Goal: Task Accomplishment & Management: Use online tool/utility

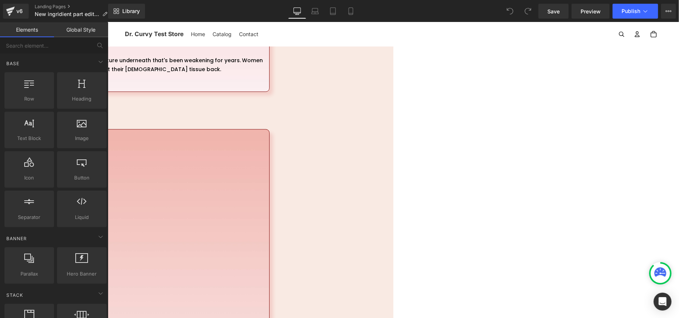
scroll to position [394, 0]
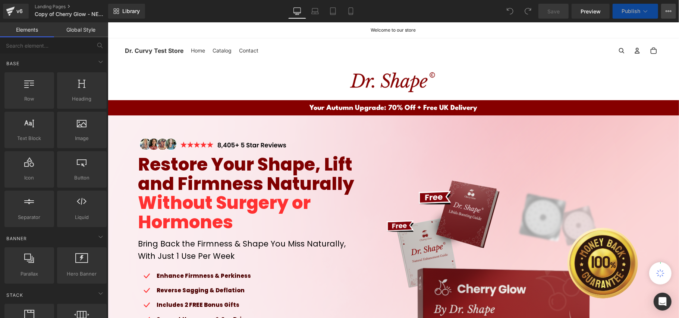
click at [668, 15] on button "View Live Page View with current Template Save Template to Library Schedule Pub…" at bounding box center [668, 11] width 15 height 15
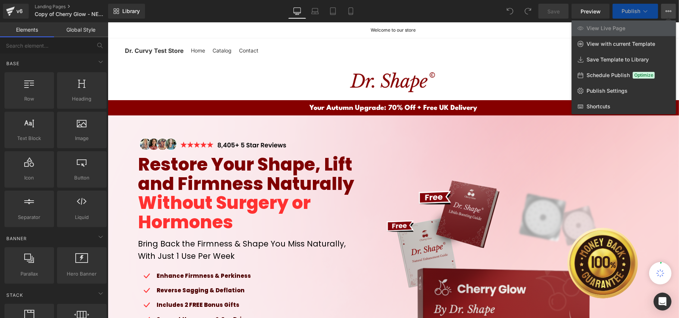
scroll to position [248, 0]
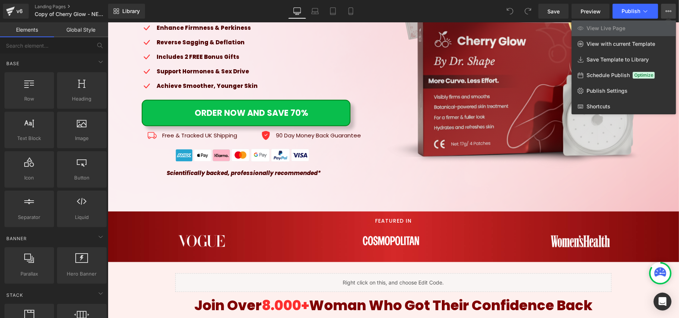
click at [393, 8] on div "Library Desktop Desktop Laptop Tablet Mobile Save Preview Publish Scheduled Vie…" at bounding box center [393, 11] width 571 height 15
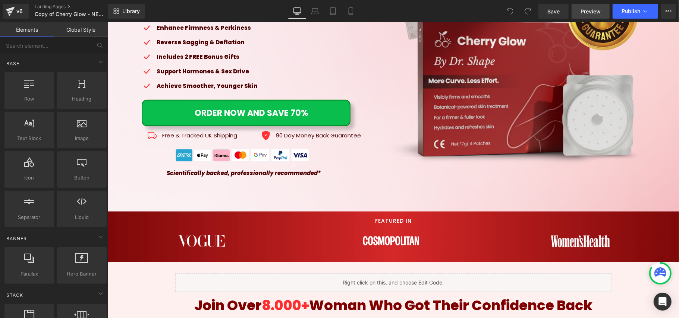
click at [589, 10] on span "Preview" at bounding box center [590, 11] width 20 height 8
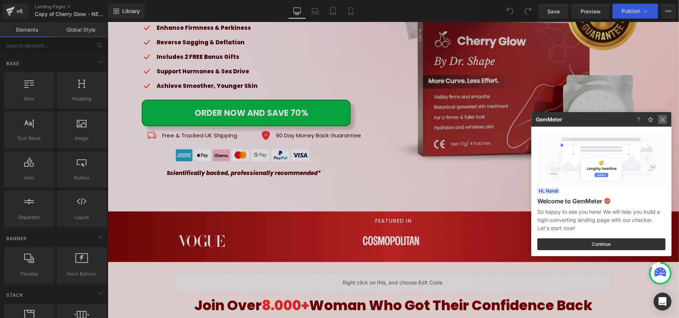
click at [665, 121] on img at bounding box center [662, 119] width 9 height 9
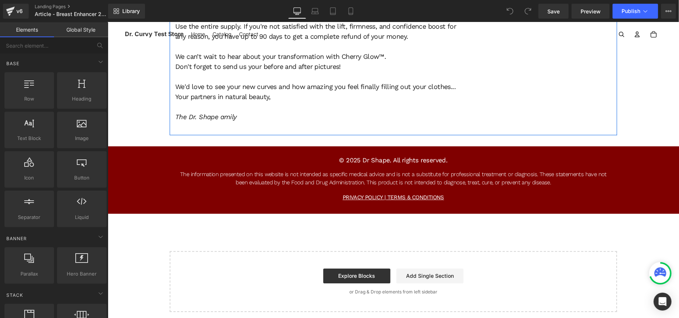
scroll to position [5605, 0]
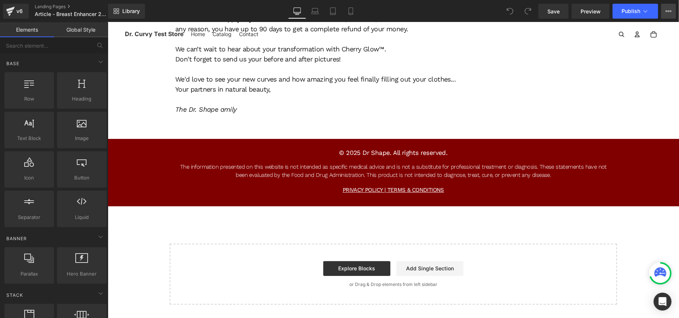
click at [670, 10] on icon at bounding box center [668, 11] width 6 height 6
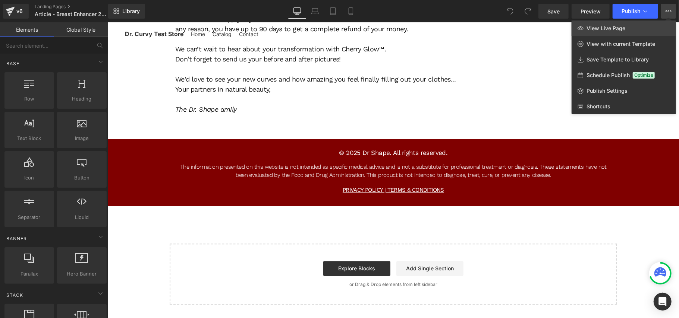
click at [656, 28] on link "View Live Page" at bounding box center [623, 29] width 104 height 16
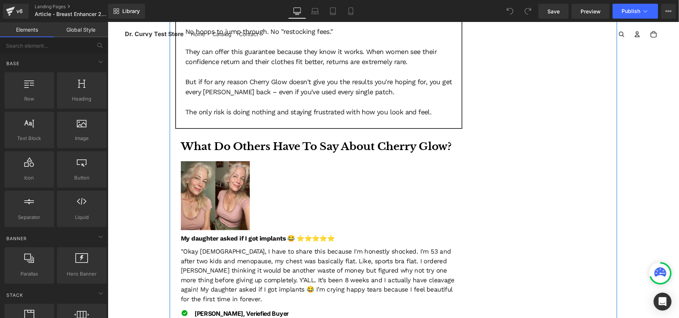
scroll to position [3815, 0]
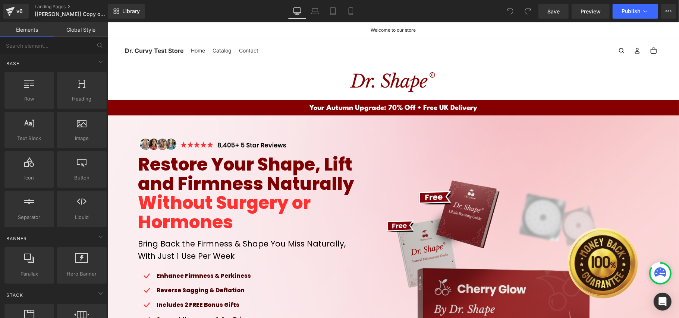
scroll to position [199, 0]
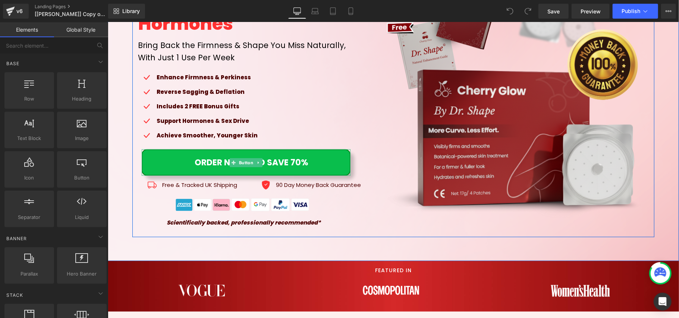
click at [277, 162] on span "ORDER NOW AND SAVE 70%" at bounding box center [252, 162] width 114 height 13
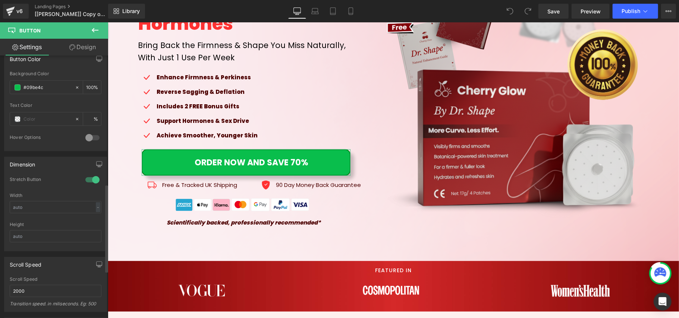
scroll to position [397, 0]
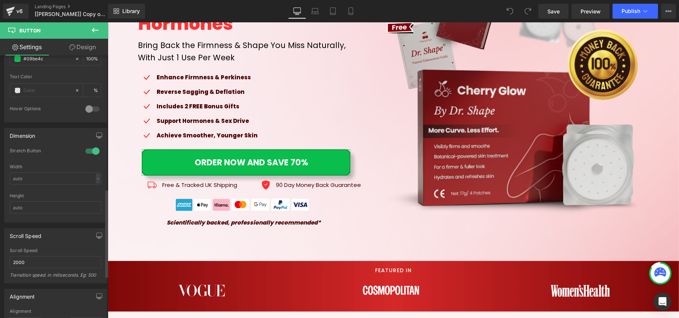
click at [91, 157] on div at bounding box center [92, 151] width 18 height 12
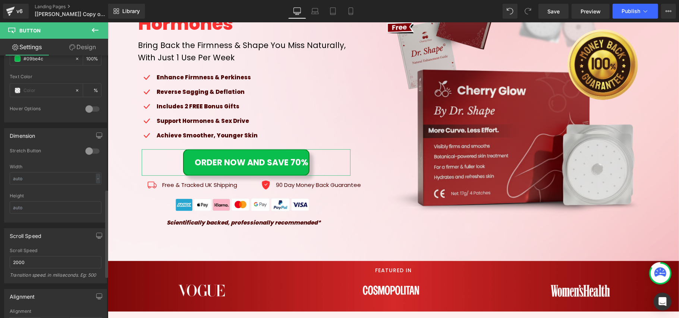
click at [91, 157] on div at bounding box center [92, 151] width 18 height 12
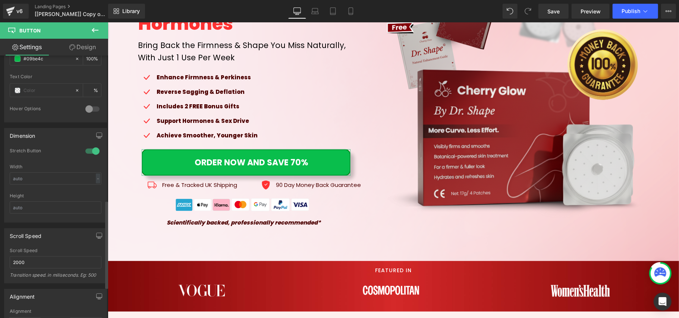
scroll to position [497, 0]
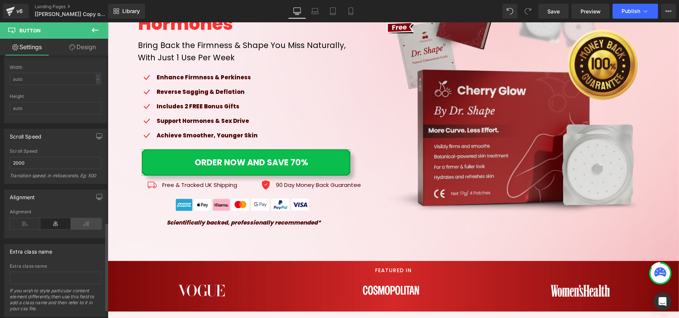
click at [79, 227] on icon at bounding box center [86, 223] width 31 height 11
click at [56, 224] on icon at bounding box center [55, 223] width 31 height 11
click at [27, 224] on icon at bounding box center [25, 223] width 31 height 11
click at [49, 224] on icon at bounding box center [55, 223] width 31 height 11
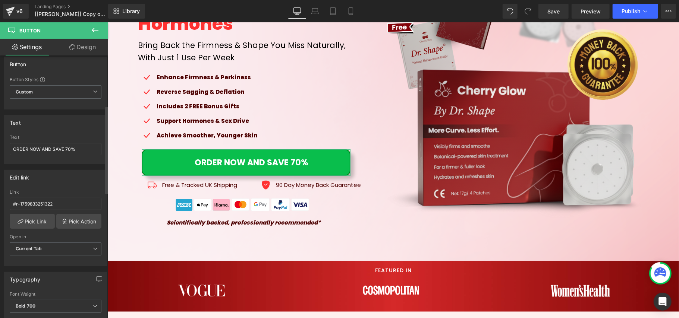
scroll to position [0, 0]
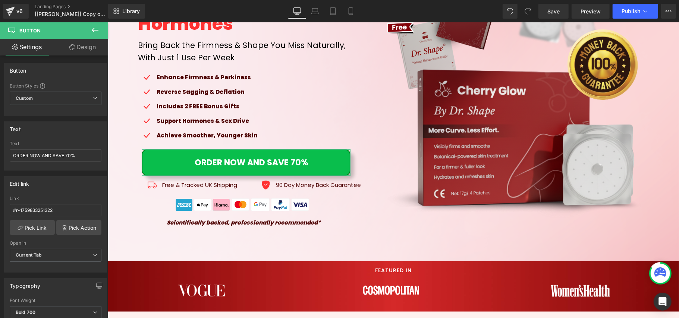
click at [77, 47] on link "Design" at bounding box center [83, 47] width 54 height 17
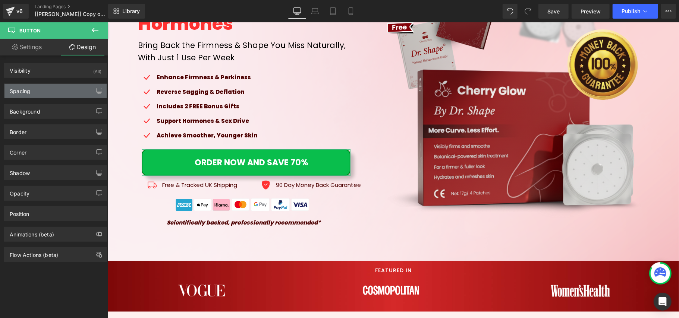
click at [78, 89] on div "Spacing" at bounding box center [55, 91] width 102 height 14
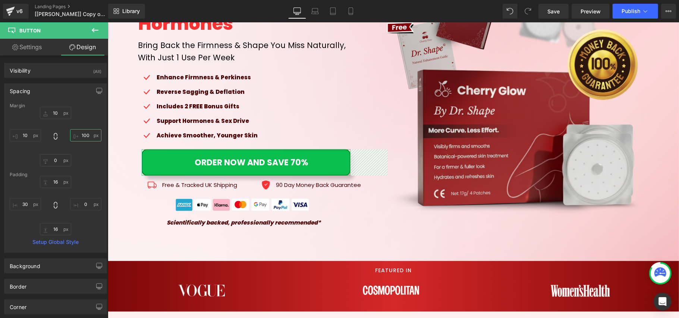
click at [82, 137] on input "text" at bounding box center [85, 135] width 31 height 12
type input "100"
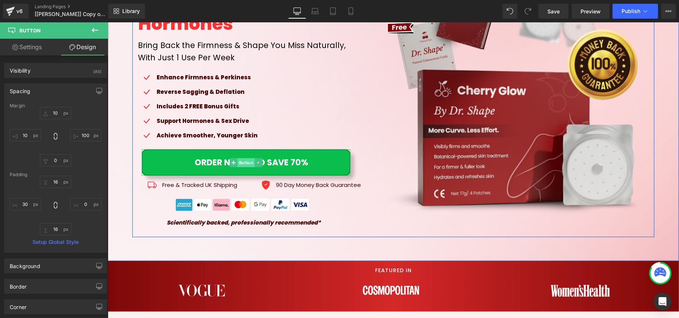
click at [242, 161] on span "Button" at bounding box center [245, 162] width 17 height 9
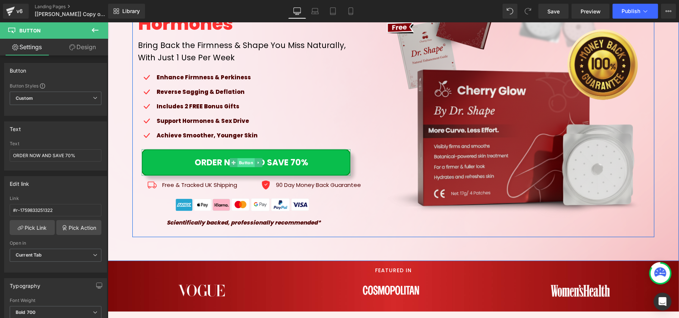
click at [245, 161] on span "Button" at bounding box center [245, 162] width 17 height 9
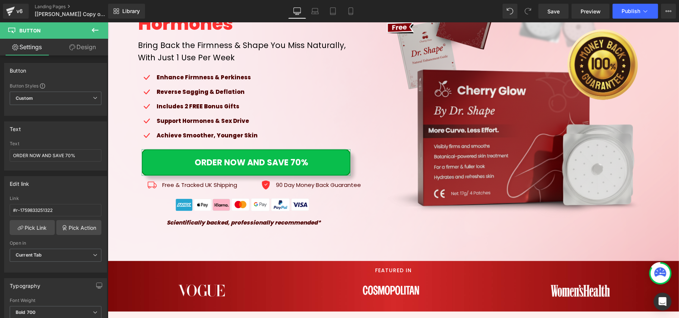
click at [69, 50] on icon at bounding box center [72, 47] width 6 height 6
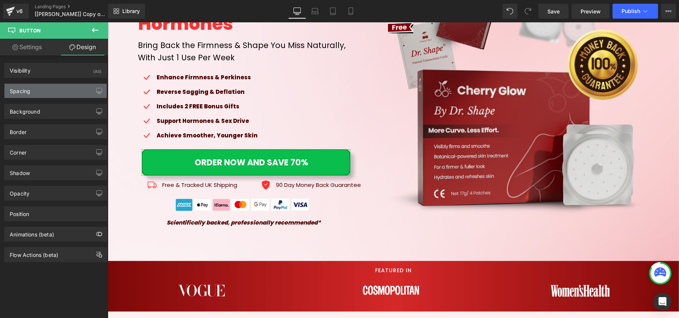
click at [57, 96] on div "Spacing" at bounding box center [55, 91] width 102 height 14
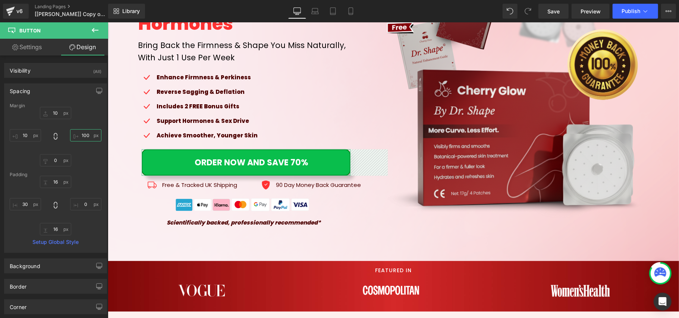
click at [84, 140] on input "text" at bounding box center [85, 135] width 31 height 12
type input "10"
click at [562, 13] on link "Save" at bounding box center [553, 11] width 30 height 15
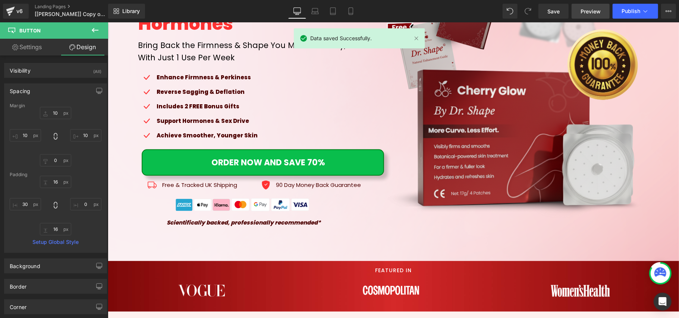
click at [593, 9] on span "Preview" at bounding box center [590, 11] width 20 height 8
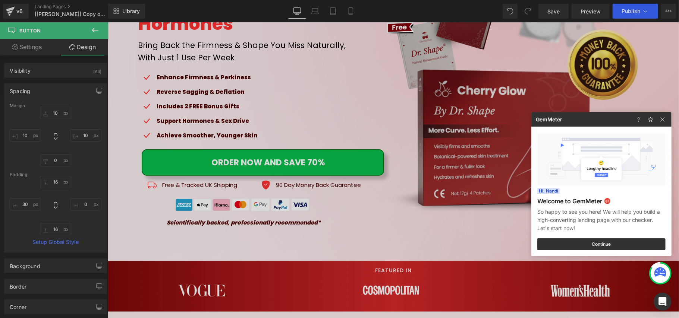
click at [25, 204] on div at bounding box center [339, 159] width 679 height 318
click at [25, 204] on input "text" at bounding box center [25, 204] width 31 height 12
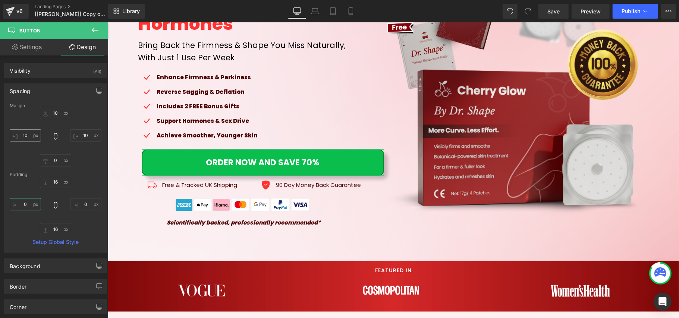
type input "0"
click at [25, 138] on input "text" at bounding box center [25, 135] width 31 height 12
click at [25, 137] on input "text" at bounding box center [25, 135] width 31 height 12
click at [26, 138] on input "text" at bounding box center [25, 135] width 31 height 12
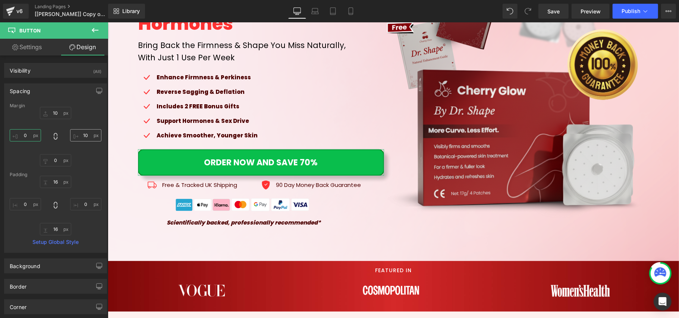
type input "0"
click at [82, 135] on input "10" at bounding box center [85, 135] width 31 height 12
type input "0"
click at [86, 119] on div "0 0" at bounding box center [56, 137] width 92 height 60
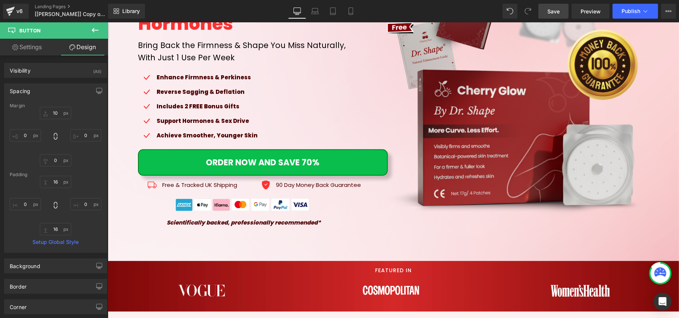
click at [558, 12] on span "Save" at bounding box center [553, 11] width 12 height 8
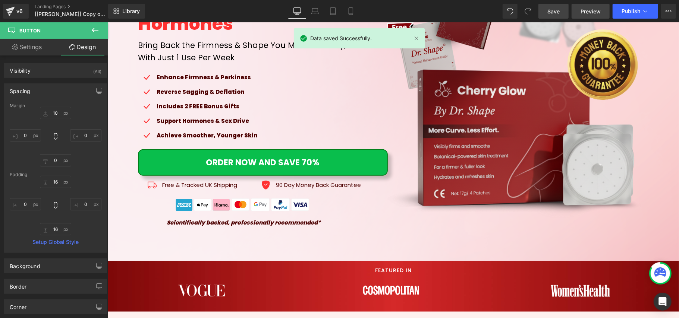
click at [587, 7] on span "Preview" at bounding box center [590, 11] width 20 height 8
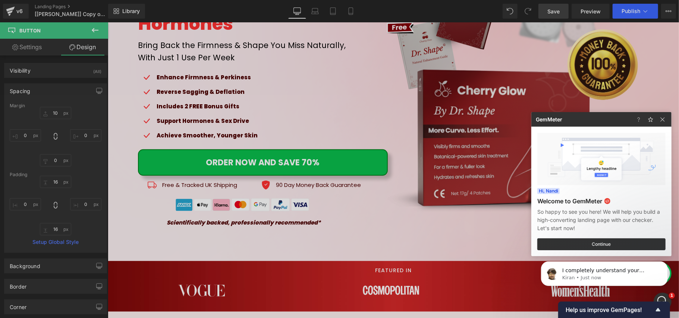
click at [26, 206] on div at bounding box center [339, 159] width 679 height 318
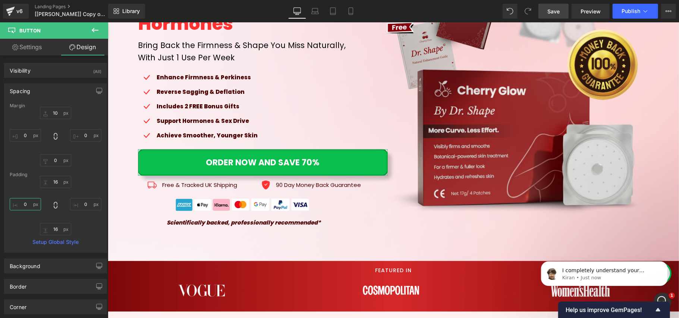
click at [26, 206] on input "0" at bounding box center [25, 204] width 31 height 12
type input "30"
click at [82, 201] on input "text" at bounding box center [85, 204] width 31 height 12
type input "30"
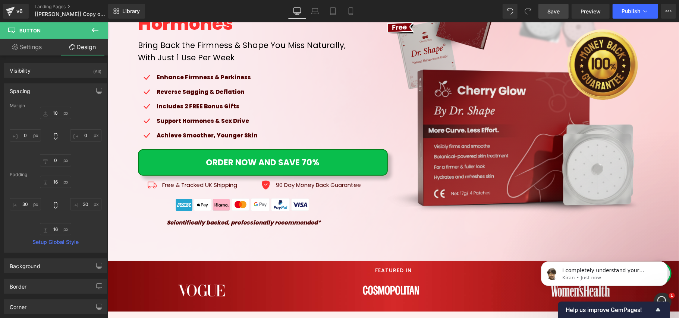
click at [562, 10] on link "Save" at bounding box center [553, 11] width 30 height 15
click at [581, 17] on link "Preview" at bounding box center [590, 11] width 38 height 15
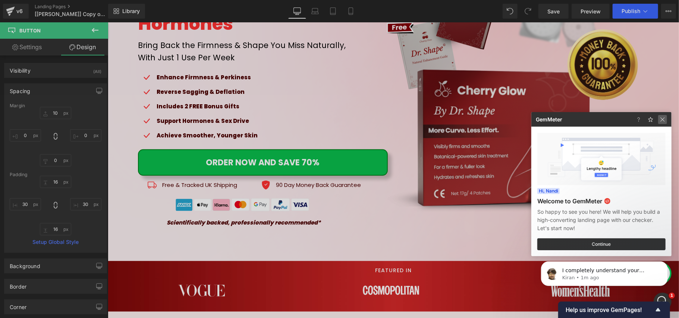
click at [661, 118] on img at bounding box center [662, 119] width 9 height 9
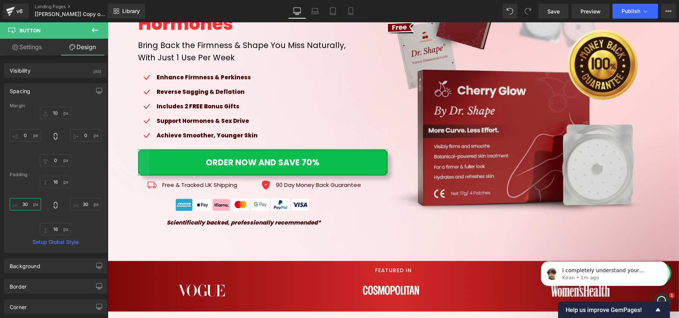
click at [29, 208] on input "30" at bounding box center [25, 204] width 31 height 12
click at [84, 205] on input "30" at bounding box center [85, 204] width 31 height 12
click at [72, 151] on div "0 0" at bounding box center [56, 137] width 92 height 60
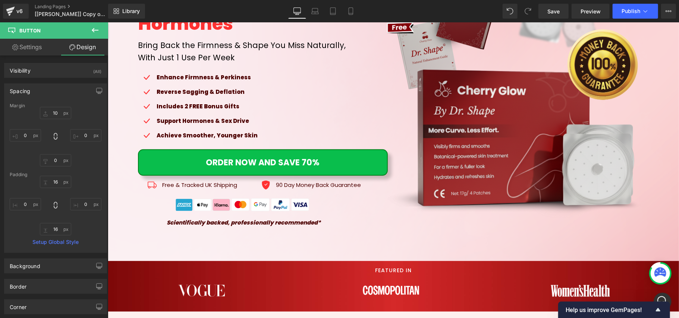
click at [92, 32] on icon at bounding box center [95, 30] width 9 height 9
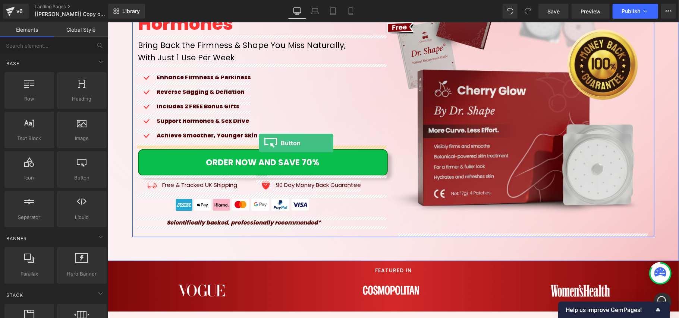
drag, startPoint x: 181, startPoint y: 154, endPoint x: 258, endPoint y: 143, distance: 77.9
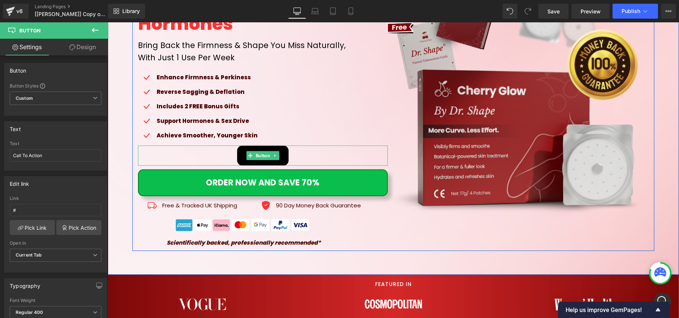
click at [225, 152] on div "Call To Action" at bounding box center [263, 155] width 250 height 20
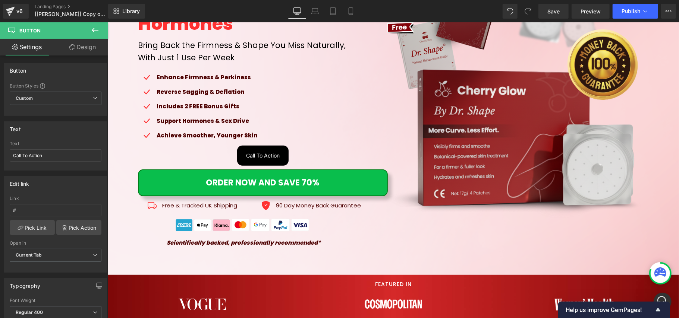
click at [151, 174] on link "ORDER NOW AND SAVE 70%" at bounding box center [263, 182] width 250 height 26
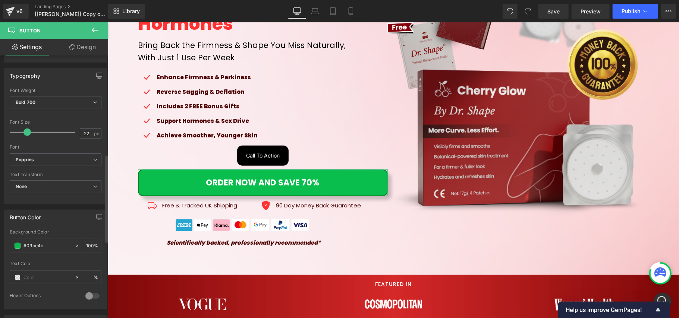
scroll to position [298, 0]
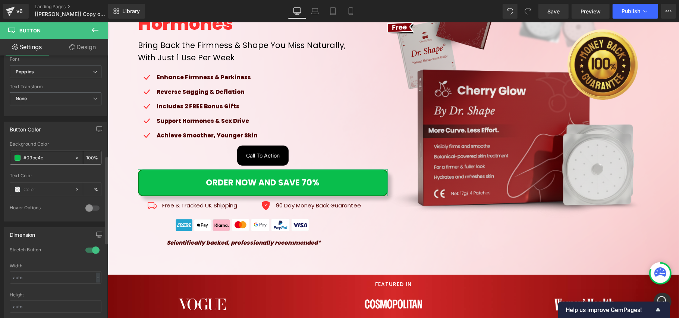
click at [51, 160] on input "#09be4c" at bounding box center [47, 158] width 48 height 8
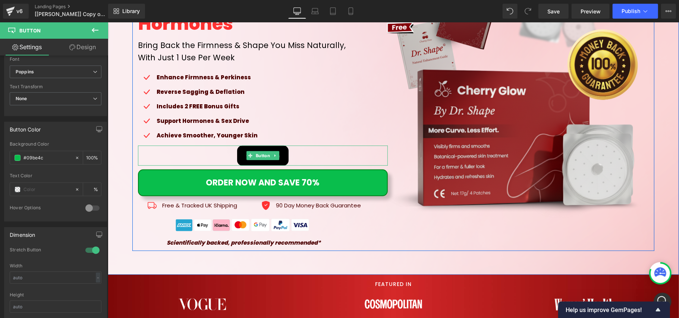
click at [173, 152] on div "Call To Action" at bounding box center [263, 155] width 250 height 20
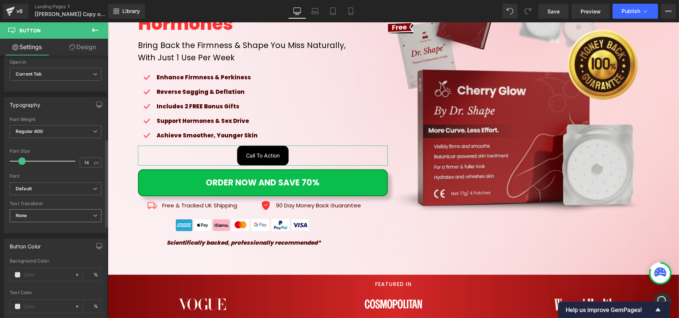
scroll to position [248, 0]
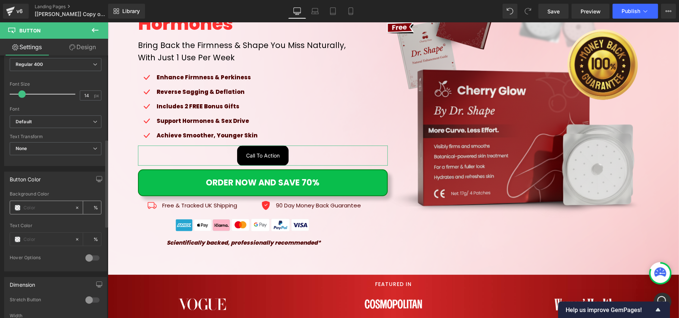
click at [45, 211] on input "text" at bounding box center [47, 208] width 48 height 8
paste input "#09be4c"
click at [28, 209] on input "#09be4c" at bounding box center [47, 208] width 48 height 8
type input "#09be4c"
click at [63, 186] on div "Button Color" at bounding box center [55, 179] width 102 height 14
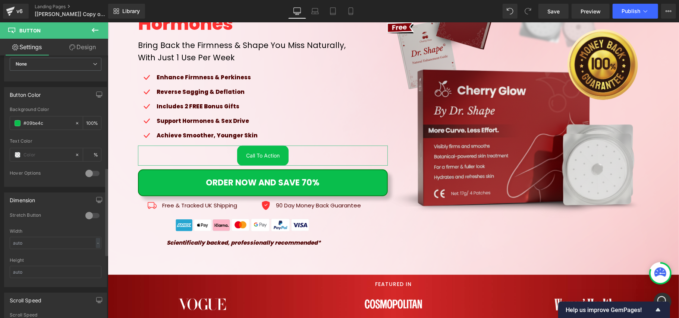
scroll to position [348, 0]
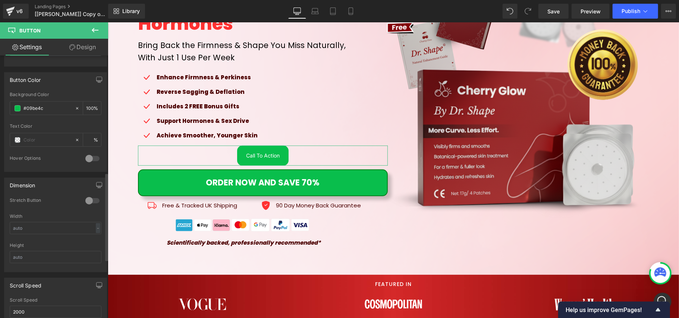
click at [88, 202] on div at bounding box center [92, 201] width 18 height 12
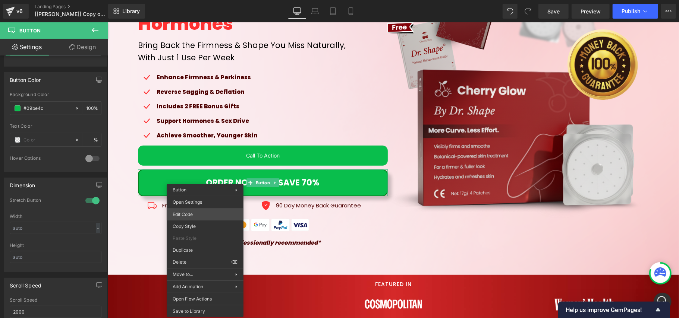
click at [212, 0] on div "Button You are previewing how the will restyle your page. You can not edit Elem…" at bounding box center [339, 0] width 679 height 0
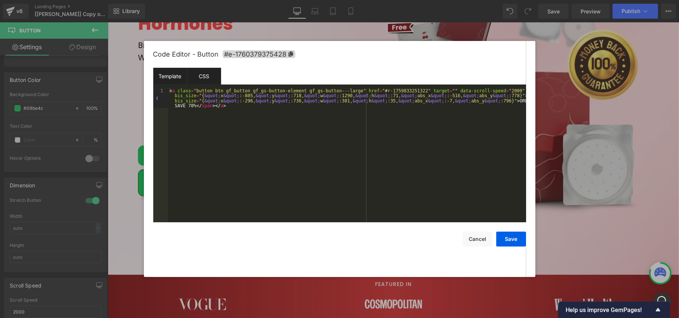
click at [209, 73] on div "CSS" at bounding box center [204, 76] width 34 height 17
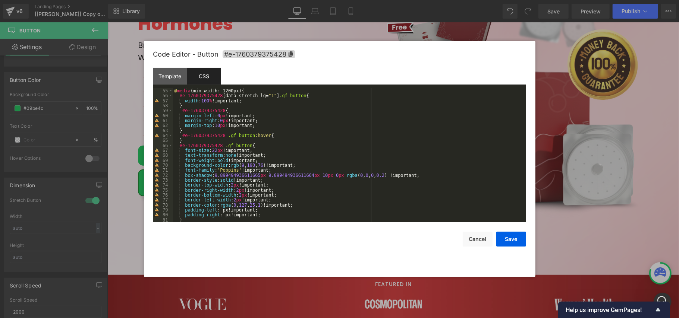
scroll to position [268, 0]
click at [467, 241] on button "Cancel" at bounding box center [478, 239] width 30 height 15
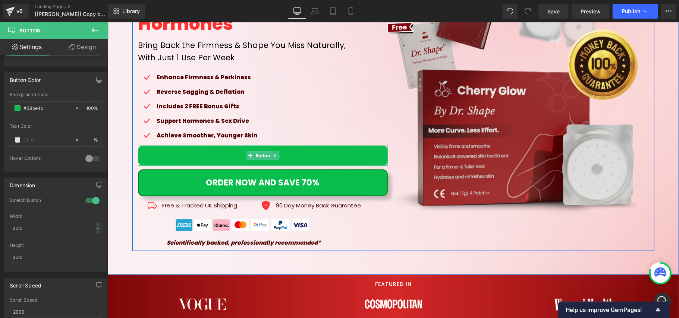
click at [205, 153] on link "Call To Action" at bounding box center [263, 155] width 250 height 20
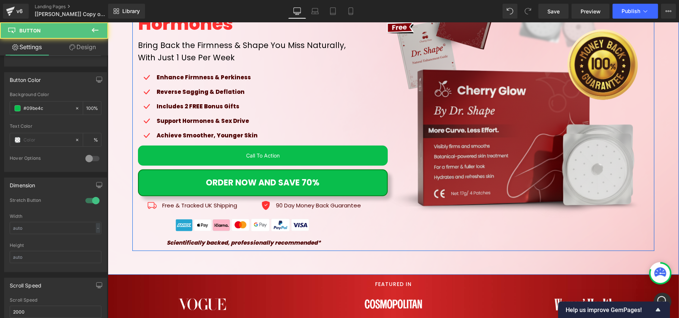
click at [282, 179] on span "ORDER NOW AND SAVE 70%" at bounding box center [263, 182] width 114 height 13
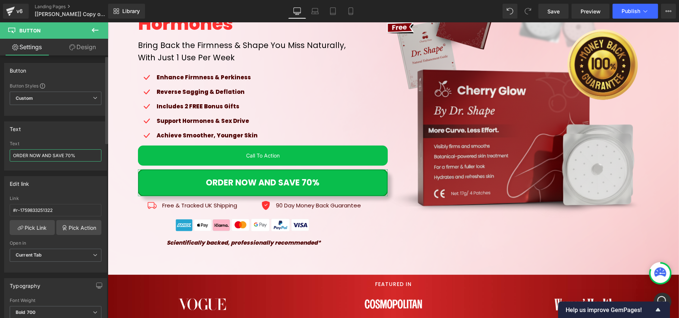
click at [59, 157] on input "ORDER NOW AND SAVE 70%" at bounding box center [56, 155] width 92 height 12
click at [231, 154] on link "Call To Action" at bounding box center [263, 155] width 250 height 20
click at [54, 157] on input "Call To Action" at bounding box center [56, 155] width 92 height 12
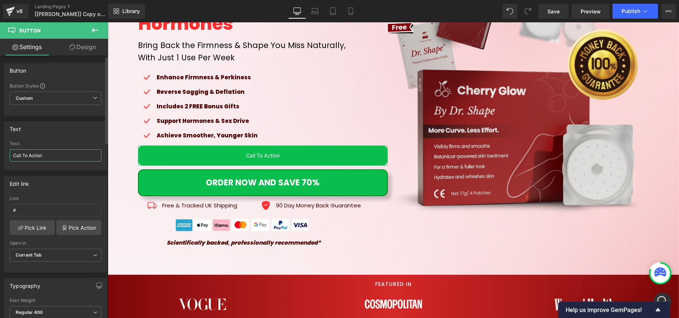
click at [54, 157] on input "Call To Action" at bounding box center [56, 155] width 92 height 12
type input "ORDER NOW AND SAVE 70%"
click at [228, 182] on span "ORDER NOW AND SAVE 70%" at bounding box center [263, 182] width 114 height 13
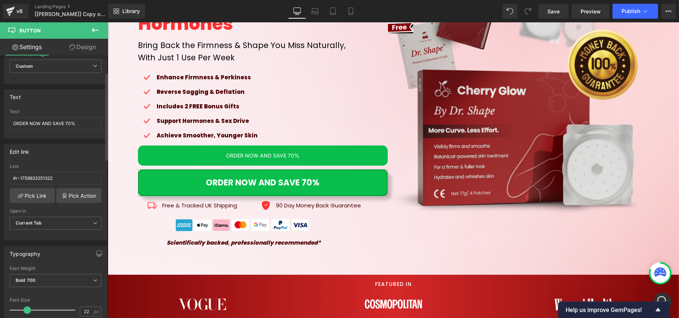
scroll to position [50, 0]
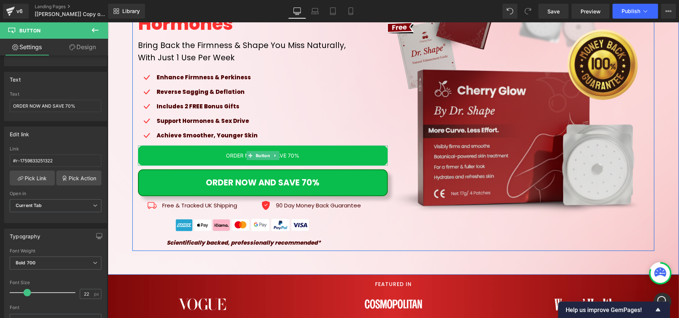
click at [206, 156] on link "ORDER NOW AND SAVE 70%" at bounding box center [263, 155] width 250 height 20
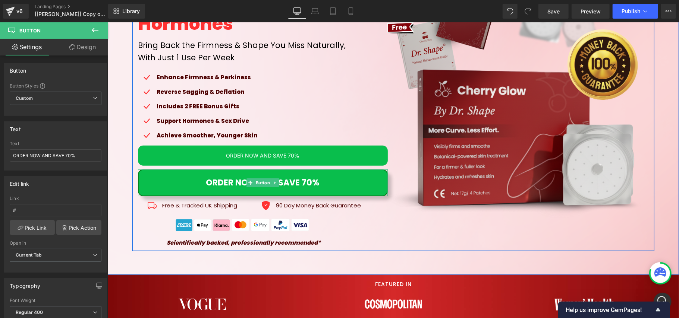
click at [206, 180] on span "ORDER NOW AND SAVE 70%" at bounding box center [263, 182] width 114 height 13
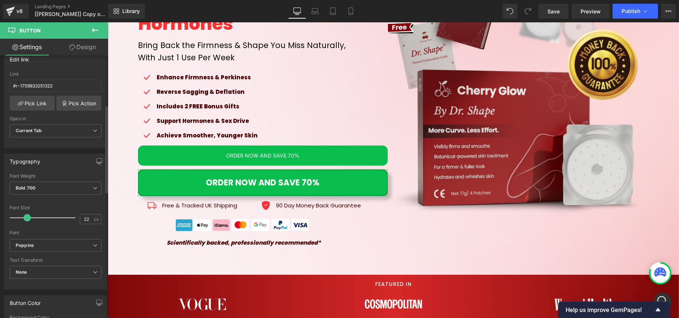
scroll to position [149, 0]
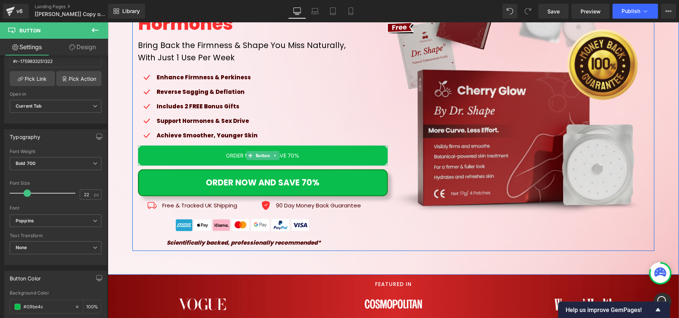
click at [187, 152] on link "ORDER NOW AND SAVE 70%" at bounding box center [263, 155] width 250 height 20
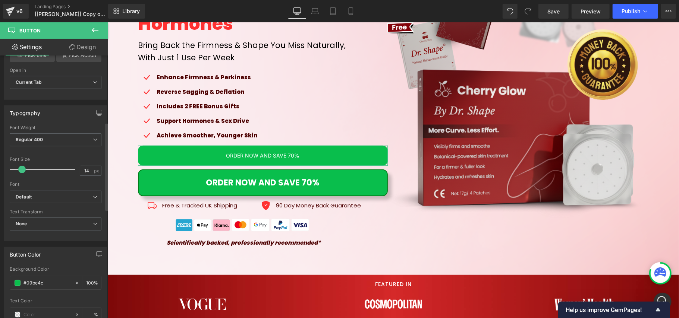
scroll to position [199, 0]
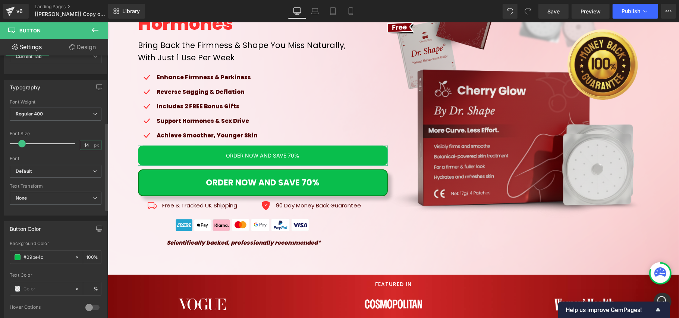
click at [84, 146] on input "14" at bounding box center [86, 145] width 13 height 9
type input "22"
click at [94, 115] on span "Regular 400" at bounding box center [56, 114] width 92 height 13
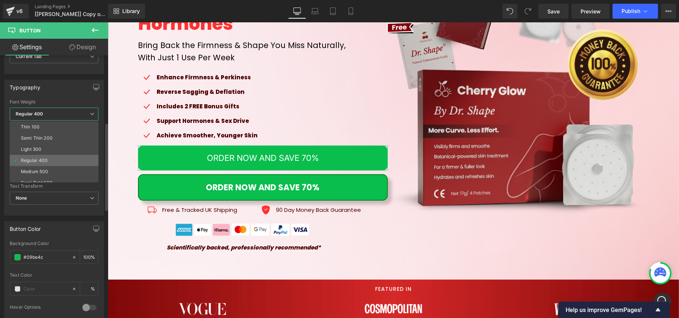
scroll to position [50, 0]
click at [56, 169] on li "Bold 700" at bounding box center [56, 166] width 92 height 11
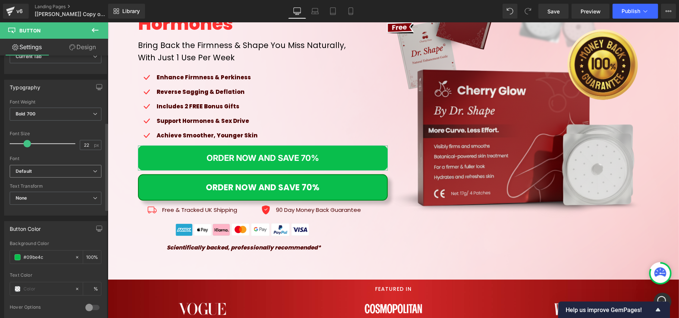
click at [70, 173] on b "Default" at bounding box center [54, 171] width 77 height 6
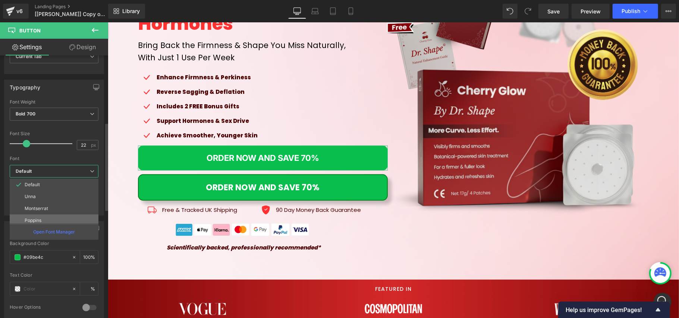
click at [43, 218] on li "Poppins" at bounding box center [56, 221] width 92 height 12
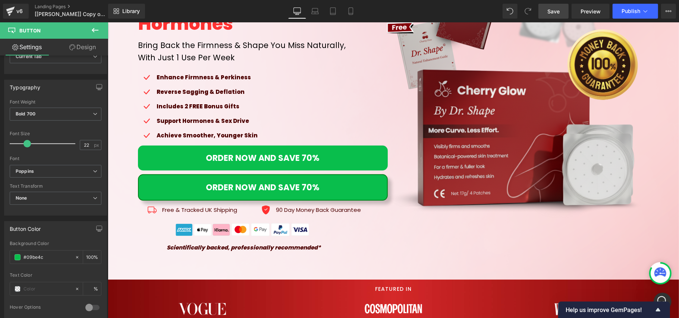
click at [562, 11] on link "Save" at bounding box center [553, 11] width 30 height 15
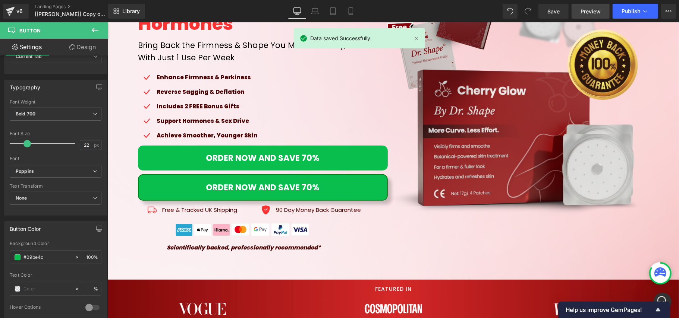
click at [582, 6] on link "Preview" at bounding box center [590, 11] width 38 height 15
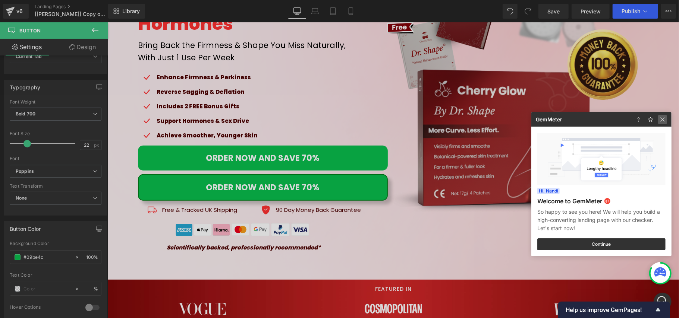
click at [663, 121] on img at bounding box center [662, 119] width 9 height 9
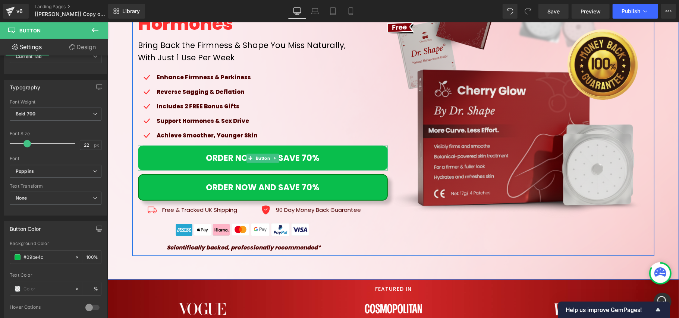
click at [233, 159] on span "ORDER NOW AND SAVE 70%" at bounding box center [263, 157] width 114 height 13
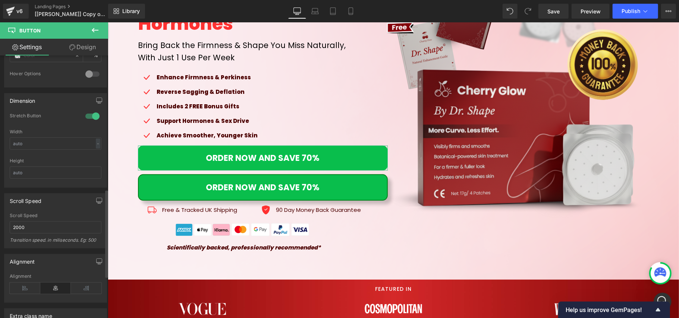
scroll to position [397, 0]
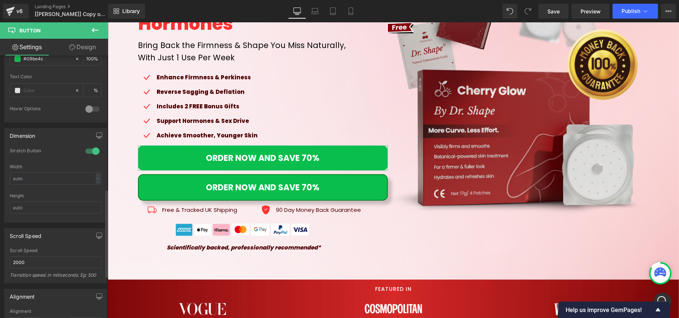
click at [93, 156] on div at bounding box center [92, 151] width 18 height 12
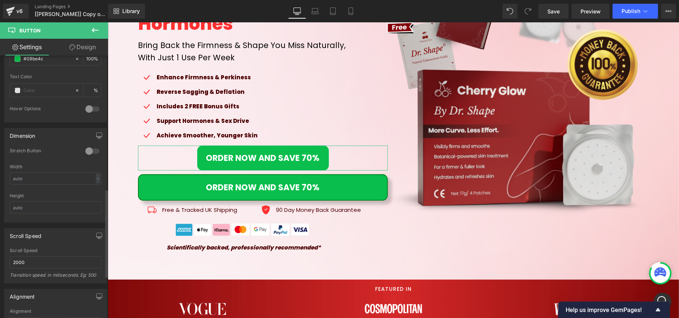
click at [93, 156] on div at bounding box center [92, 151] width 18 height 12
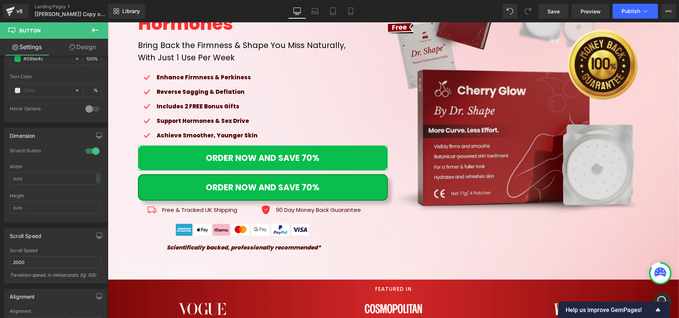
click at [78, 44] on link "Design" at bounding box center [83, 47] width 54 height 17
click at [0, 0] on div "Spacing" at bounding box center [0, 0] width 0 height 0
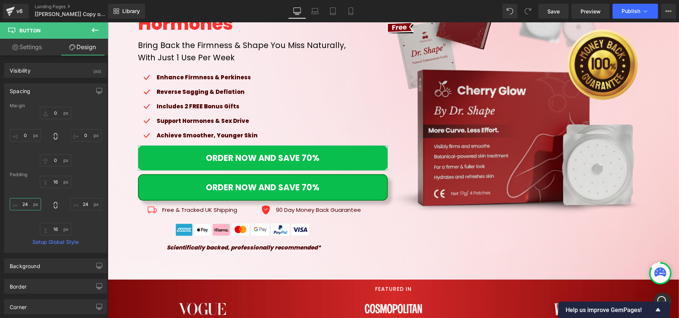
click at [28, 206] on input "24" at bounding box center [25, 204] width 31 height 12
type input "0"
click at [81, 204] on input "24" at bounding box center [85, 204] width 31 height 12
type input "0"
click at [563, 14] on link "Save" at bounding box center [553, 11] width 30 height 15
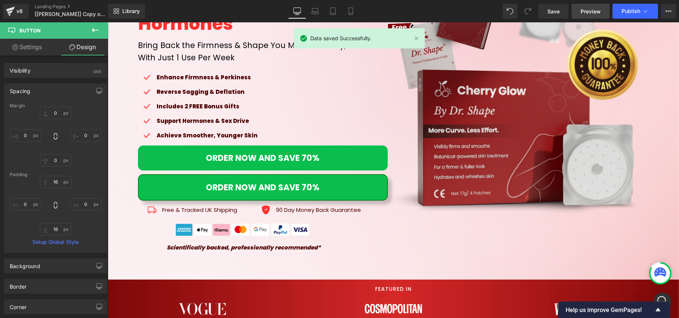
click at [586, 7] on span "Preview" at bounding box center [590, 11] width 20 height 8
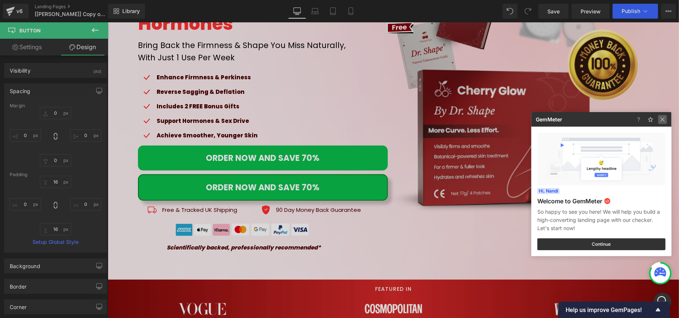
click at [666, 118] on img at bounding box center [662, 119] width 9 height 9
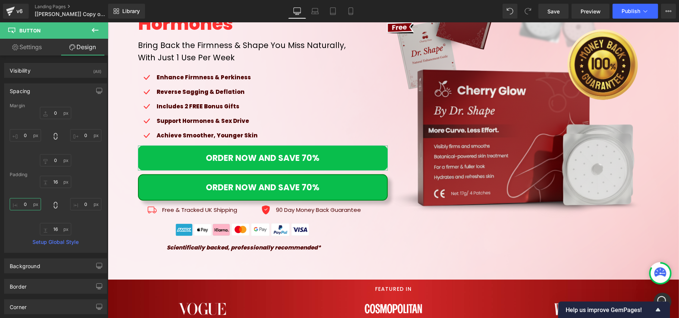
click at [31, 208] on input "0" at bounding box center [25, 204] width 31 height 12
type input "24"
click at [85, 208] on input "0" at bounding box center [85, 204] width 31 height 12
type input "24"
click at [45, 49] on link "Settings" at bounding box center [27, 47] width 54 height 17
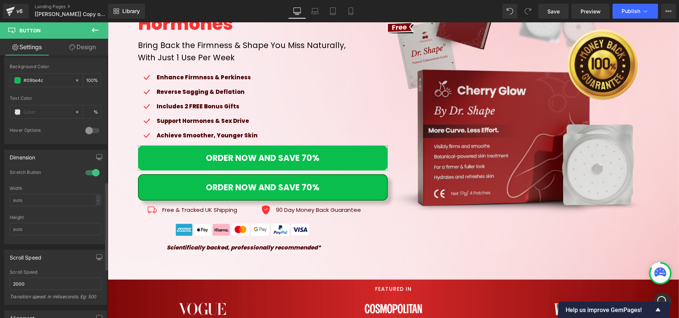
scroll to position [373, 0]
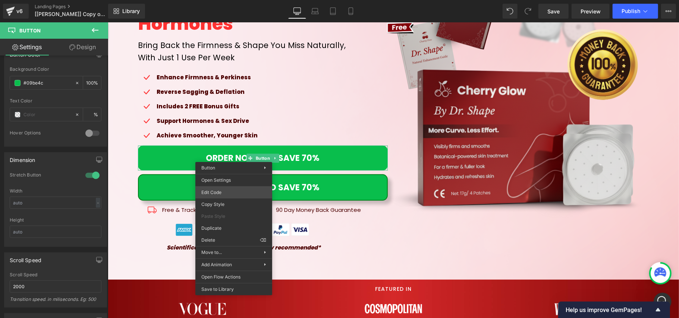
click at [236, 0] on div "Button You are previewing how the will restyle your page. You can not edit Elem…" at bounding box center [339, 0] width 679 height 0
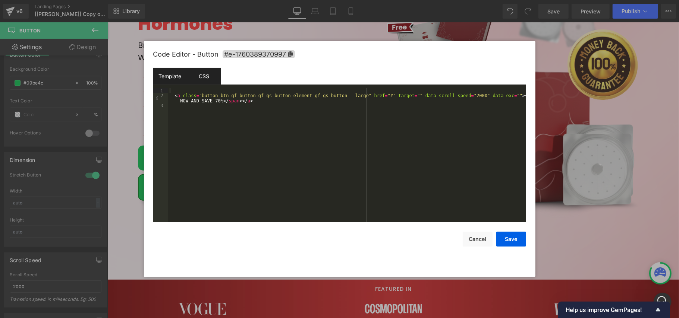
click at [213, 78] on div "CSS" at bounding box center [204, 76] width 34 height 17
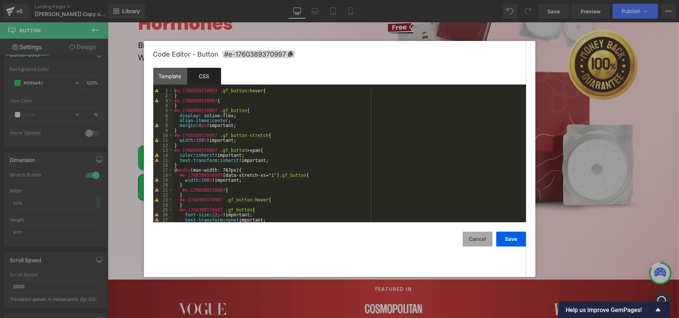
click at [476, 239] on button "Cancel" at bounding box center [478, 239] width 30 height 15
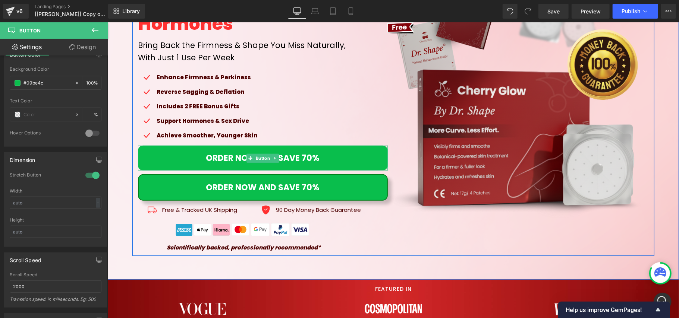
click at [193, 149] on link "ORDER NOW AND SAVE 70%" at bounding box center [263, 157] width 250 height 25
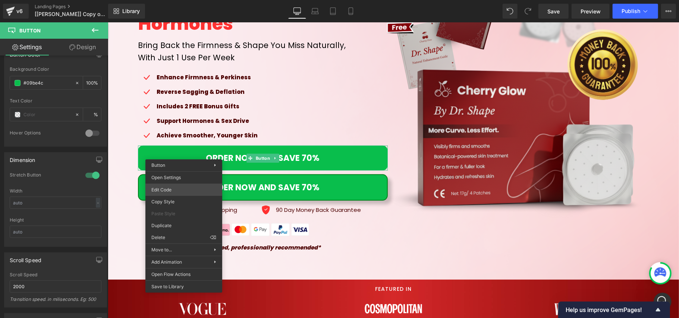
click at [195, 0] on div "Button You are previewing how the will restyle your page. You can not edit Elem…" at bounding box center [339, 0] width 679 height 0
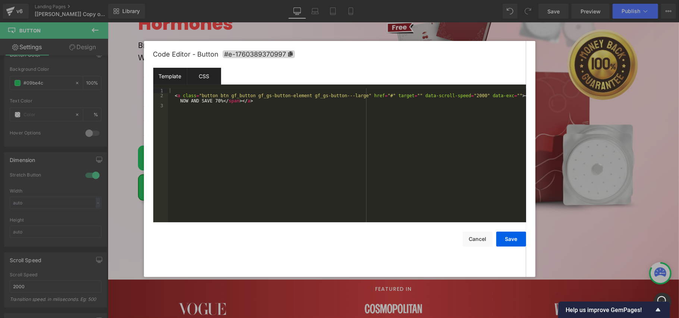
click at [197, 78] on div "CSS" at bounding box center [204, 76] width 34 height 17
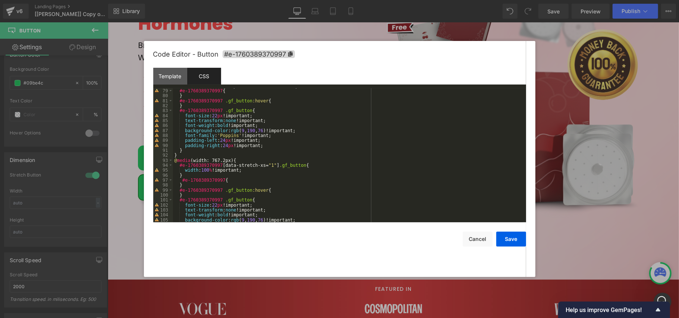
scroll to position [417, 0]
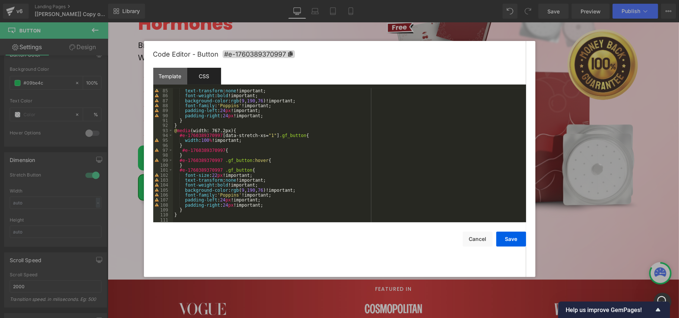
click at [280, 214] on div "text-transform : none !important; font-weight : bold !important; background-col…" at bounding box center [348, 160] width 350 height 144
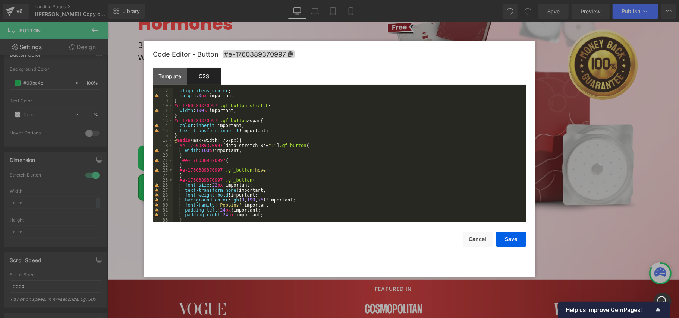
scroll to position [30, 0]
click at [470, 234] on button "Cancel" at bounding box center [478, 239] width 30 height 15
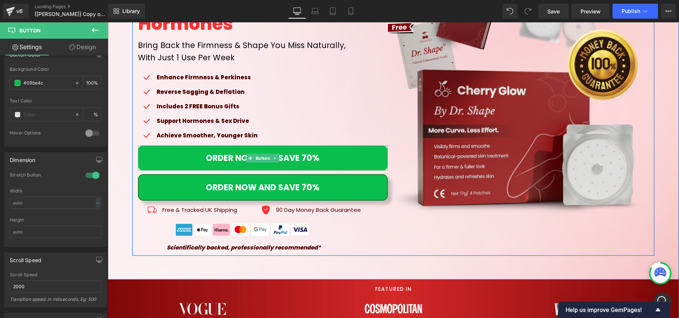
click at [187, 159] on link "ORDER NOW AND SAVE 70%" at bounding box center [263, 157] width 250 height 25
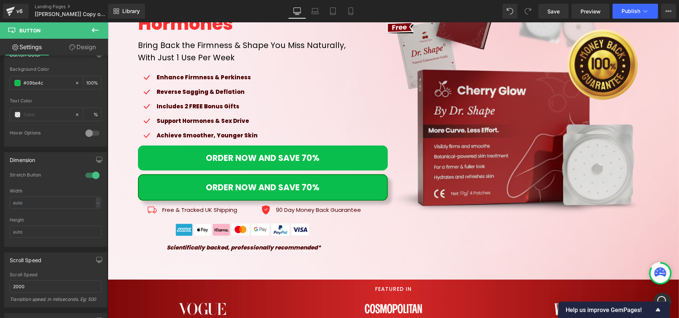
click at [93, 28] on icon at bounding box center [95, 30] width 7 height 4
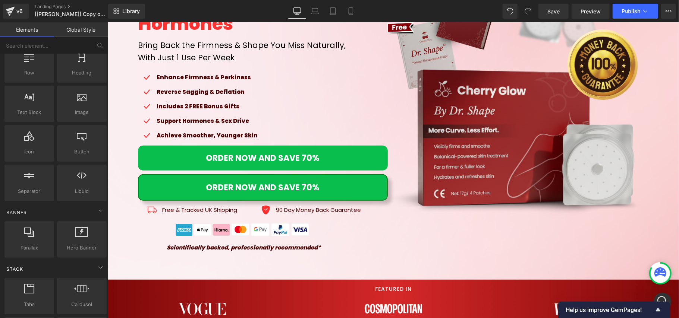
scroll to position [0, 0]
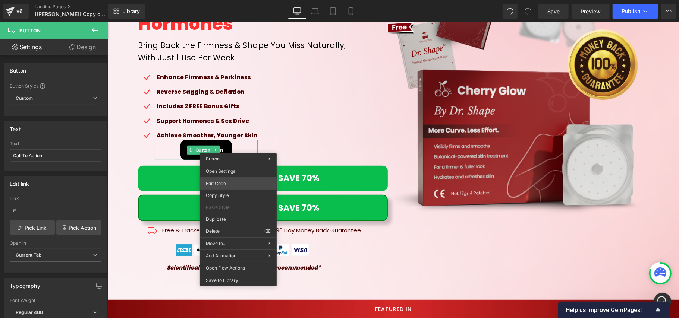
click at [239, 0] on div "Button You are previewing how the will restyle your page. You can not edit Elem…" at bounding box center [339, 0] width 679 height 0
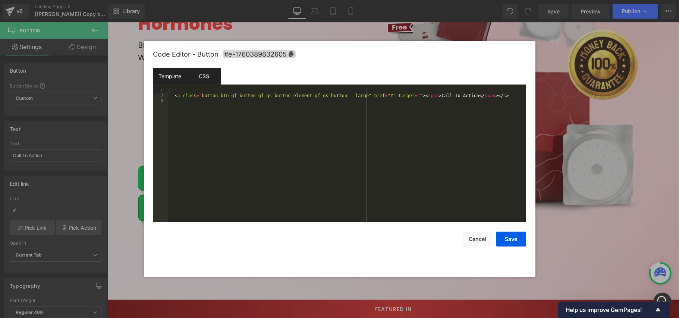
click at [210, 78] on div "CSS" at bounding box center [204, 76] width 34 height 17
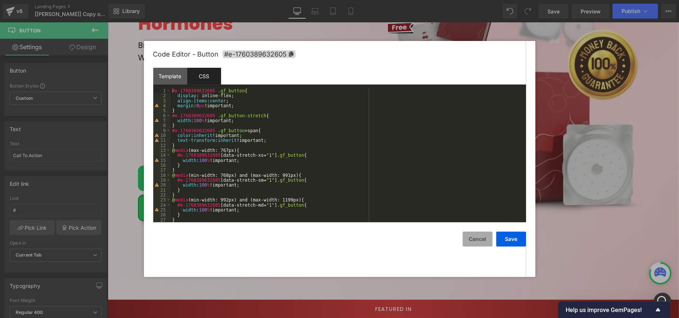
click at [484, 239] on button "Cancel" at bounding box center [478, 239] width 30 height 15
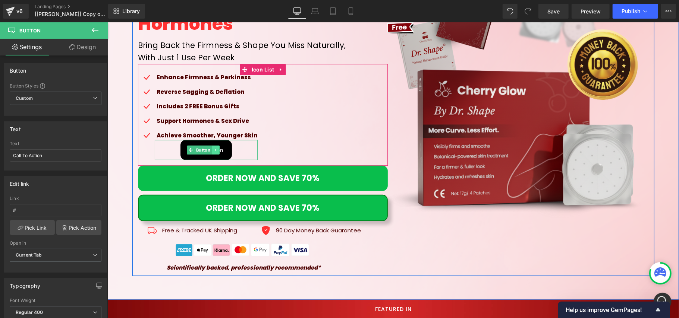
click at [213, 149] on icon at bounding box center [215, 150] width 4 height 4
click at [218, 149] on icon at bounding box center [219, 150] width 4 height 4
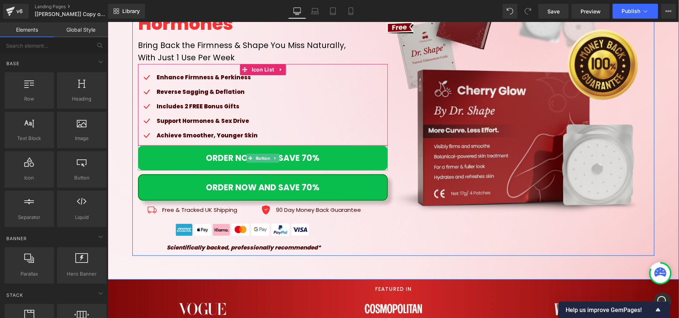
click at [182, 154] on link "ORDER NOW AND SAVE 70%" at bounding box center [263, 157] width 250 height 25
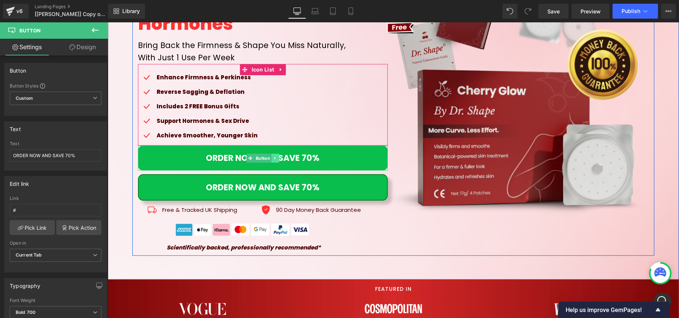
click at [273, 156] on icon at bounding box center [275, 158] width 4 height 4
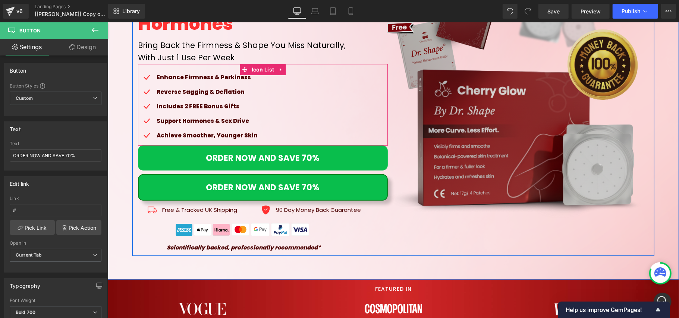
click at [392, 155] on img at bounding box center [516, 101] width 265 height 265
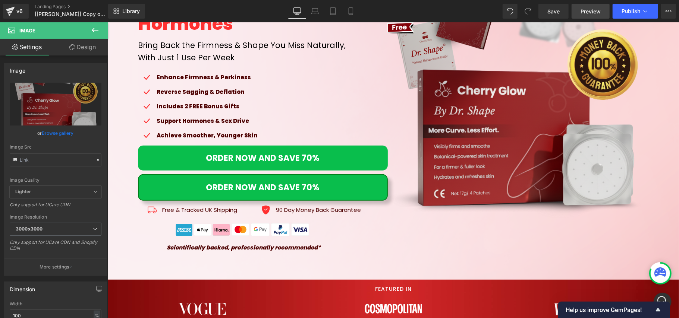
click at [600, 10] on span "Preview" at bounding box center [590, 11] width 20 height 8
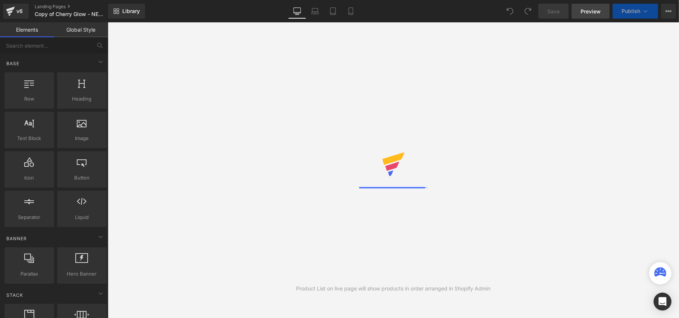
click at [585, 11] on span "Preview" at bounding box center [590, 11] width 20 height 8
click at [669, 12] on icon at bounding box center [668, 11] width 6 height 6
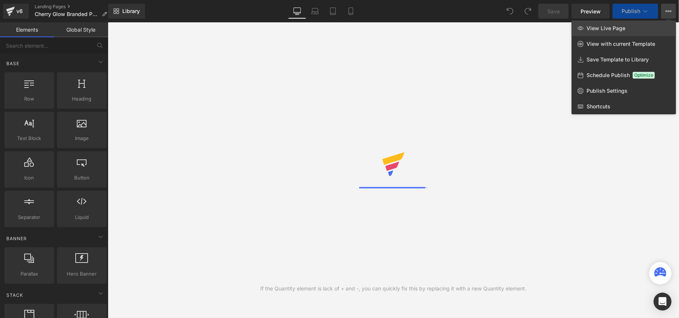
click at [667, 25] on link "View Live Page" at bounding box center [623, 29] width 104 height 16
